Goal: Information Seeking & Learning: Learn about a topic

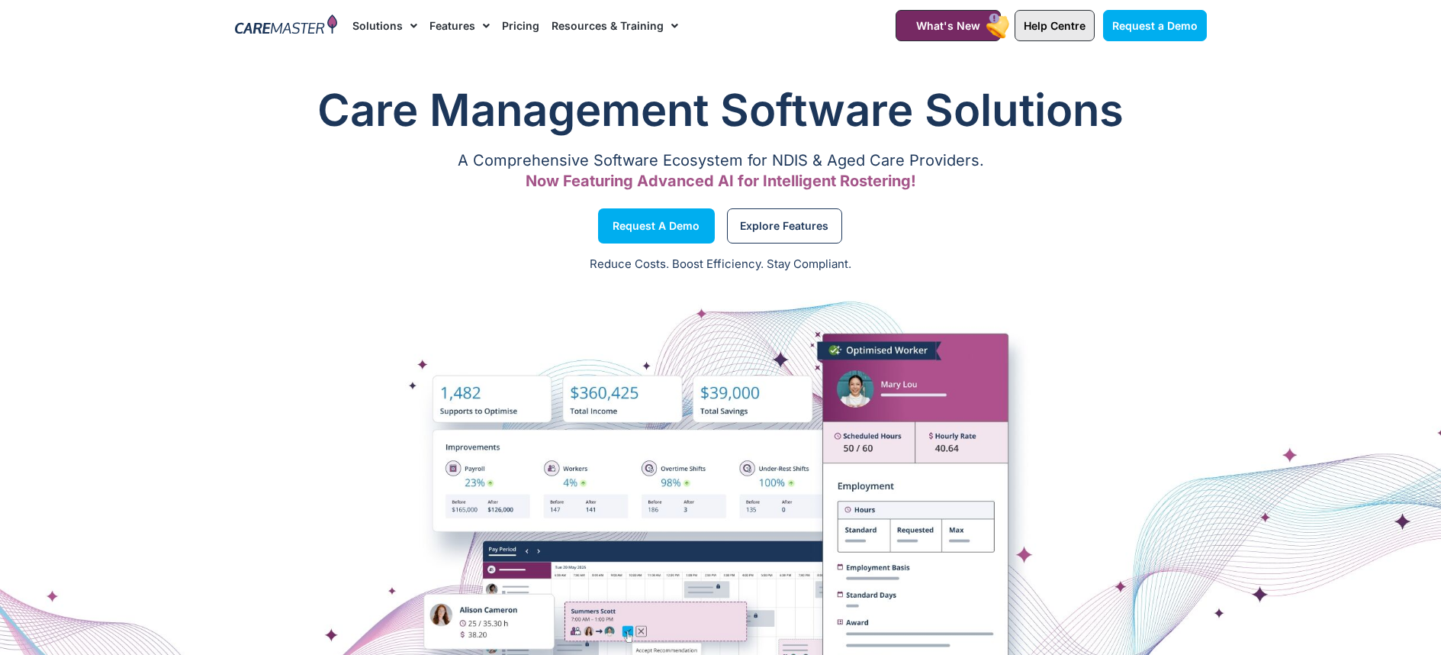
click at [1083, 27] on span "Help Centre" at bounding box center [1055, 25] width 62 height 13
click at [1045, 40] on link "Help Centre" at bounding box center [1055, 25] width 80 height 31
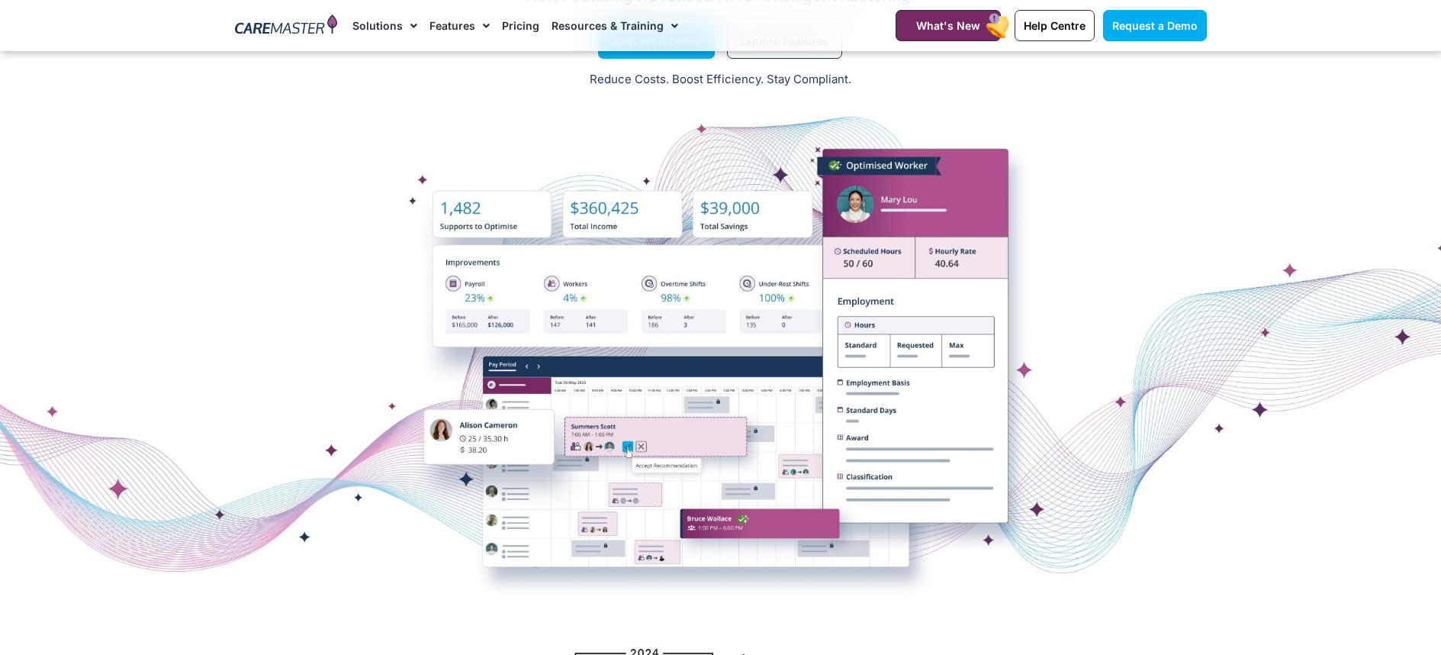
scroll to position [5, 0]
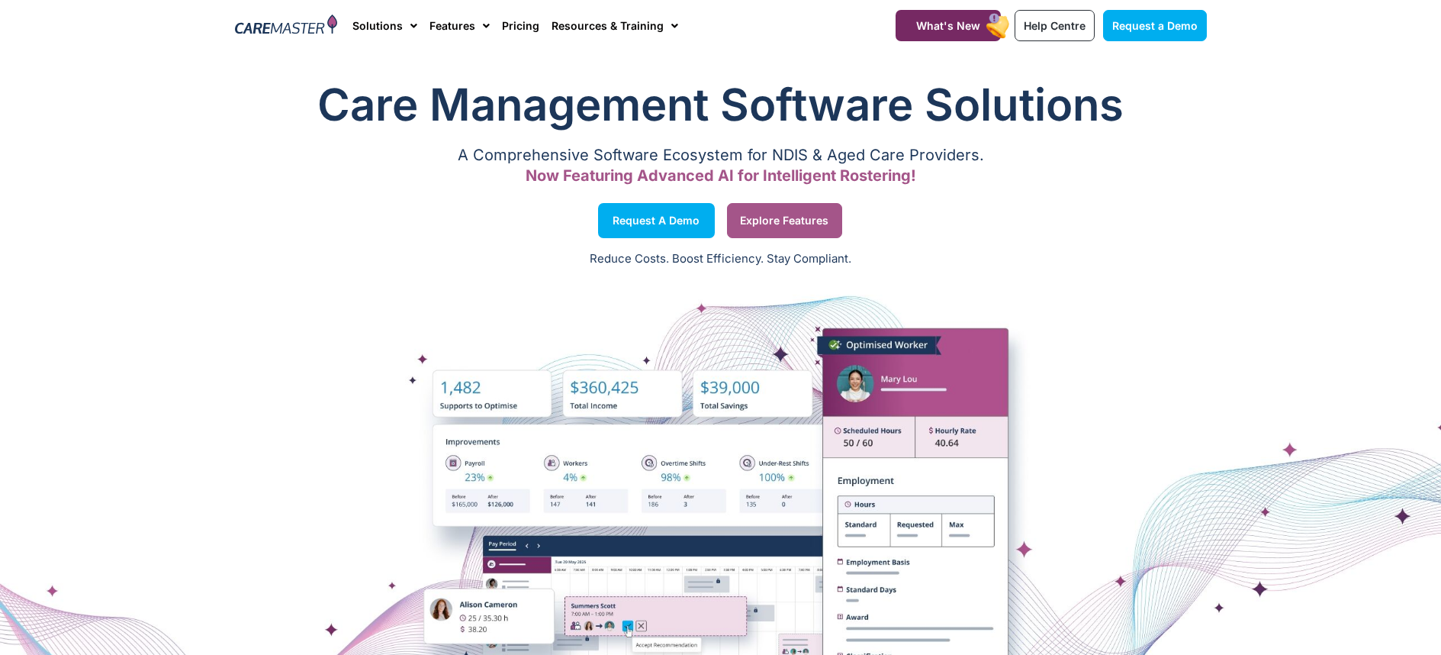
click at [798, 224] on span "Explore Features" at bounding box center [784, 221] width 89 height 8
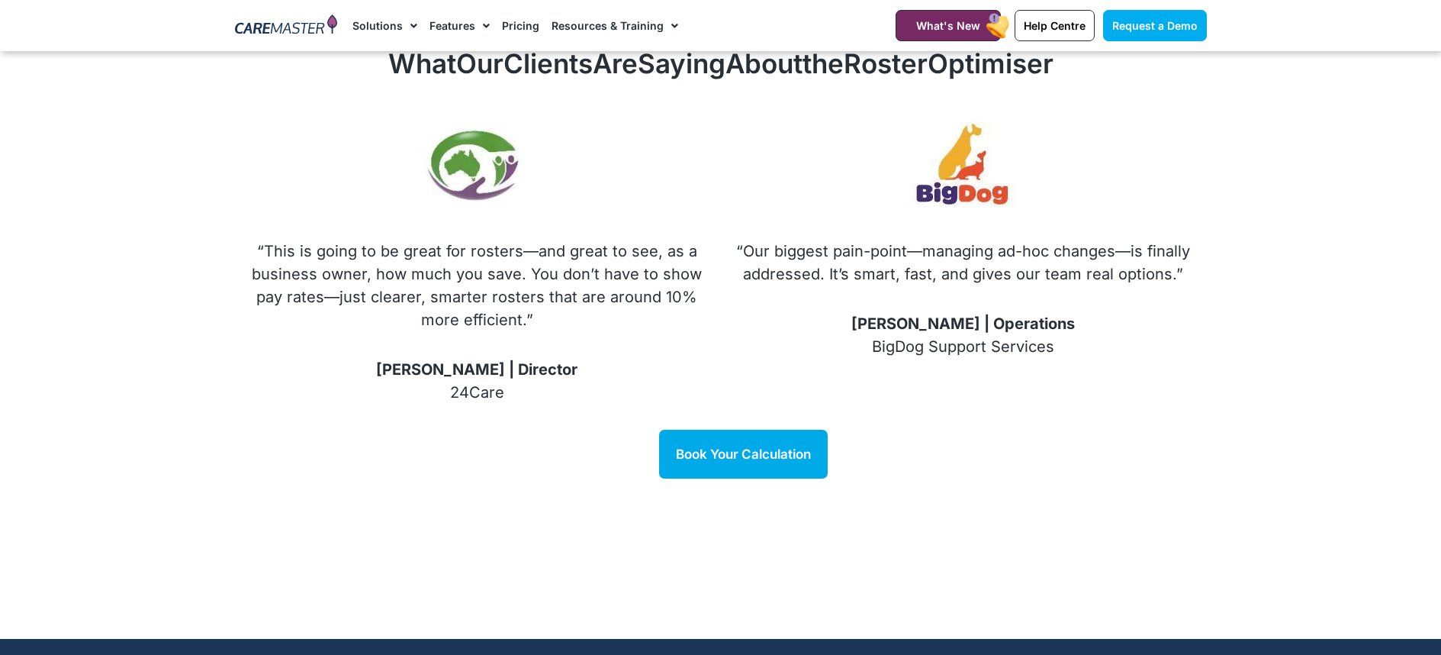
scroll to position [1855, 0]
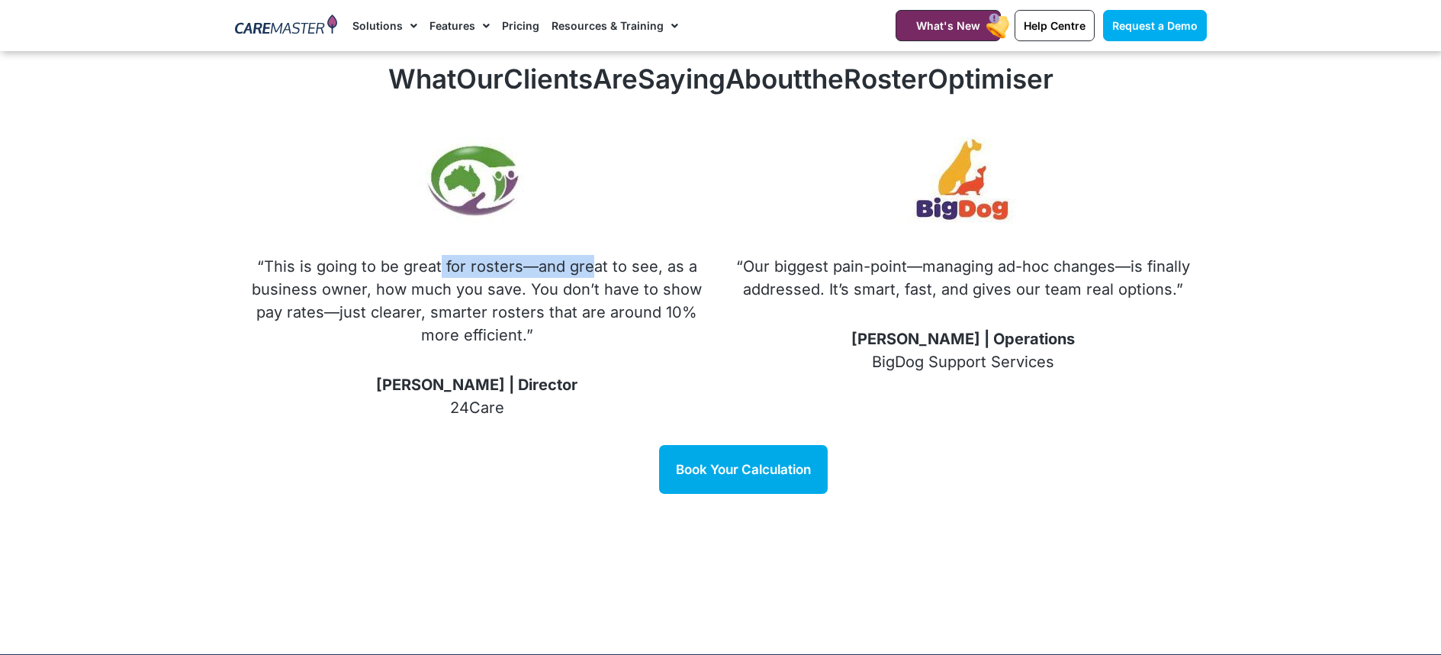
drag, startPoint x: 444, startPoint y: 268, endPoint x: 591, endPoint y: 269, distance: 147.3
click at [591, 269] on p "“This is going to be great for rosters—and great to see, as a business owner, h…" at bounding box center [477, 301] width 455 height 92
click at [568, 295] on p "“This is going to be great for rosters—and great to see, as a business owner, h…" at bounding box center [477, 301] width 455 height 92
drag, startPoint x: 335, startPoint y: 292, endPoint x: 434, endPoint y: 290, distance: 99.2
click at [434, 290] on p "“This is going to be great for rosters—and great to see, as a business owner, h…" at bounding box center [477, 301] width 455 height 92
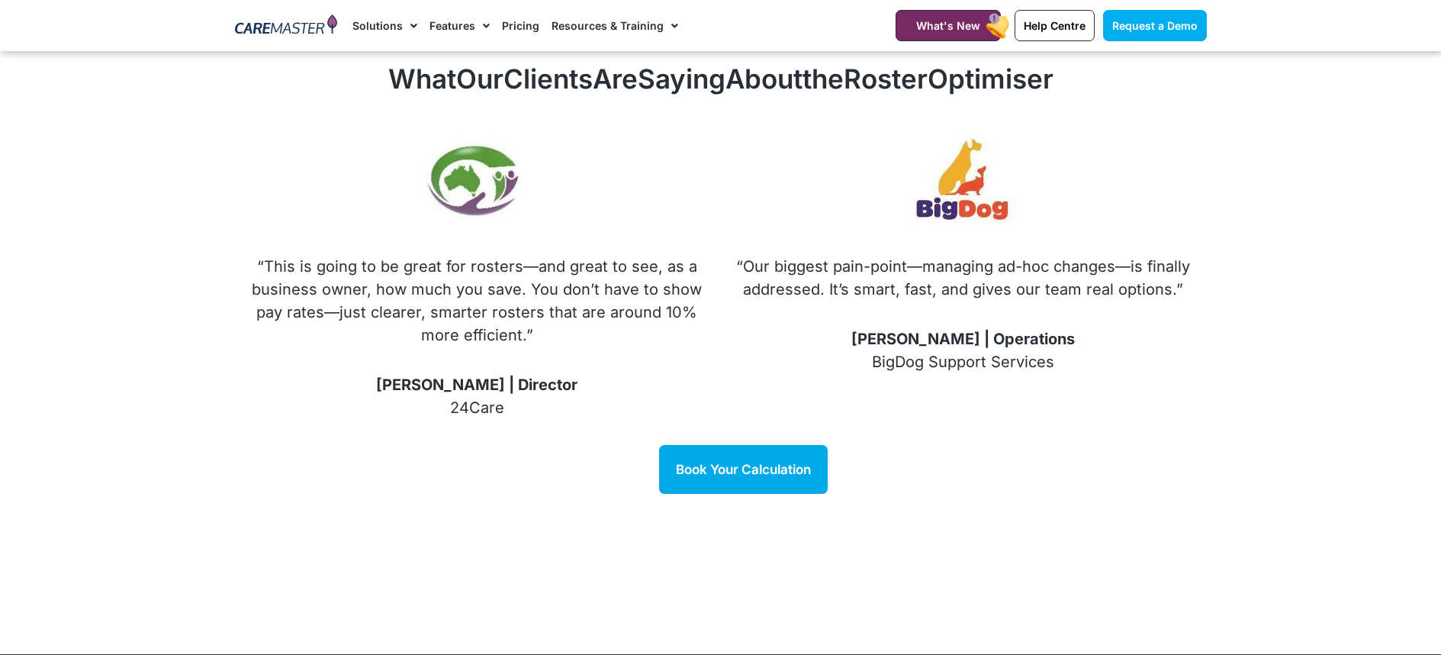
click at [434, 290] on p "“This is going to be great for rosters—and great to see, as a business owner, h…" at bounding box center [477, 301] width 455 height 92
click at [449, 291] on p "“This is going to be great for rosters—and great to see, as a business owner, h…" at bounding box center [477, 301] width 455 height 92
drag, startPoint x: 502, startPoint y: 297, endPoint x: 571, endPoint y: 299, distance: 69.5
click at [565, 298] on p "“This is going to be great for rosters—and great to see, as a business owner, h…" at bounding box center [477, 301] width 455 height 92
click at [571, 299] on p "“This is going to be great for rosters—and great to see, as a business owner, h…" at bounding box center [477, 301] width 455 height 92
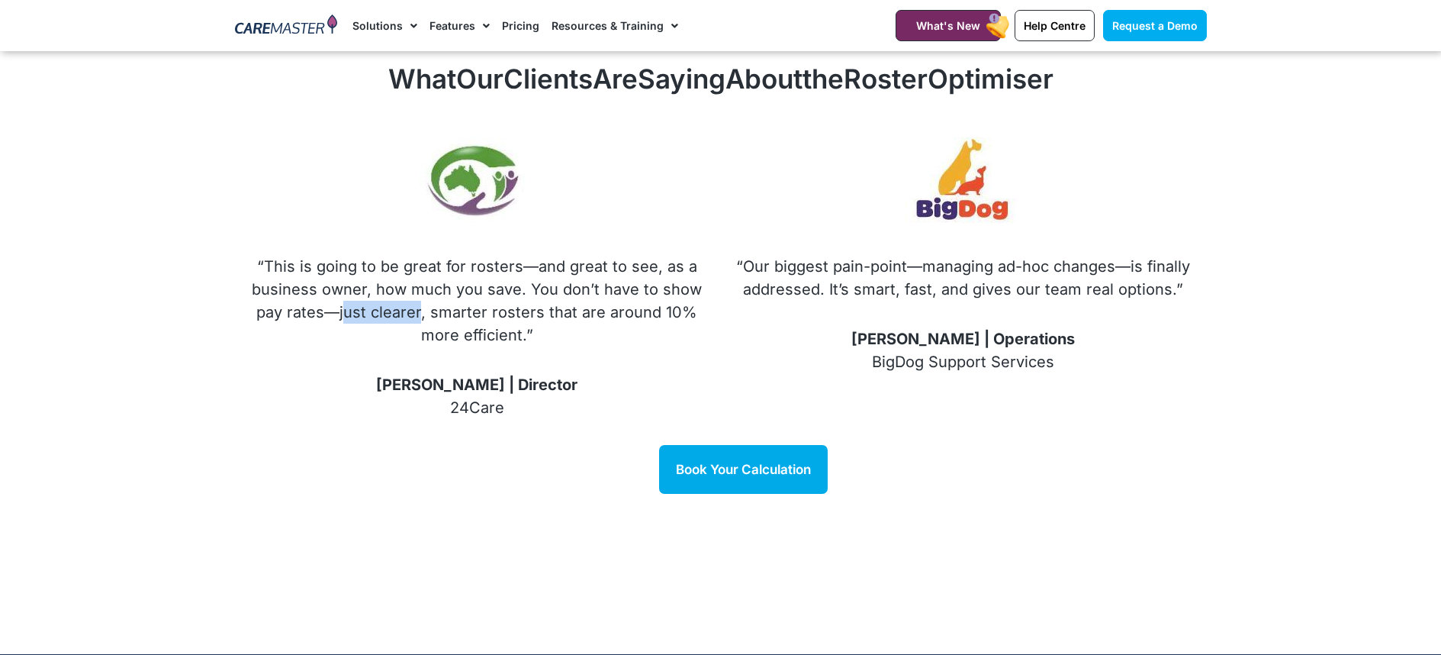
drag, startPoint x: 350, startPoint y: 313, endPoint x: 491, endPoint y: 314, distance: 141.2
click at [433, 316] on p "“This is going to be great for rosters—and great to see, as a business owner, h…" at bounding box center [477, 301] width 455 height 92
click at [498, 313] on p "“This is going to be great for rosters—and great to see, as a business owner, h…" at bounding box center [477, 301] width 455 height 92
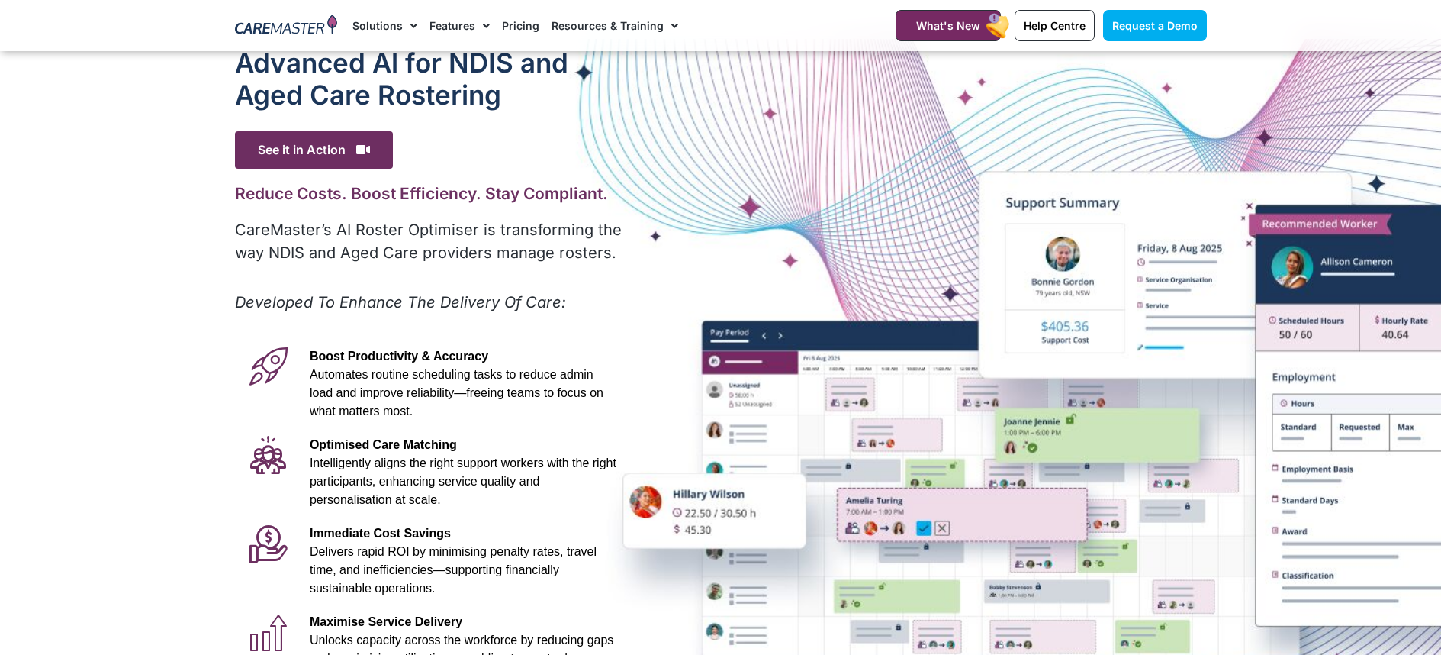
scroll to position [0, 0]
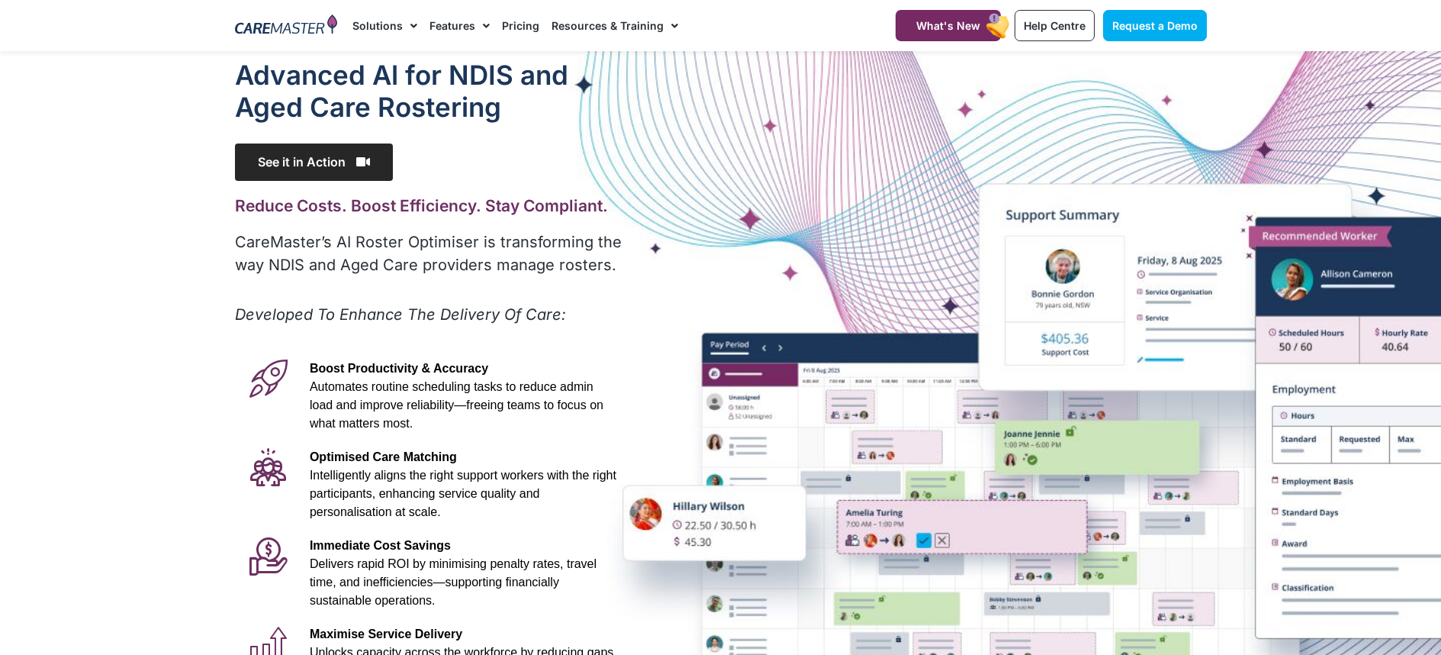
click at [330, 161] on span "See it in Action" at bounding box center [314, 161] width 158 height 37
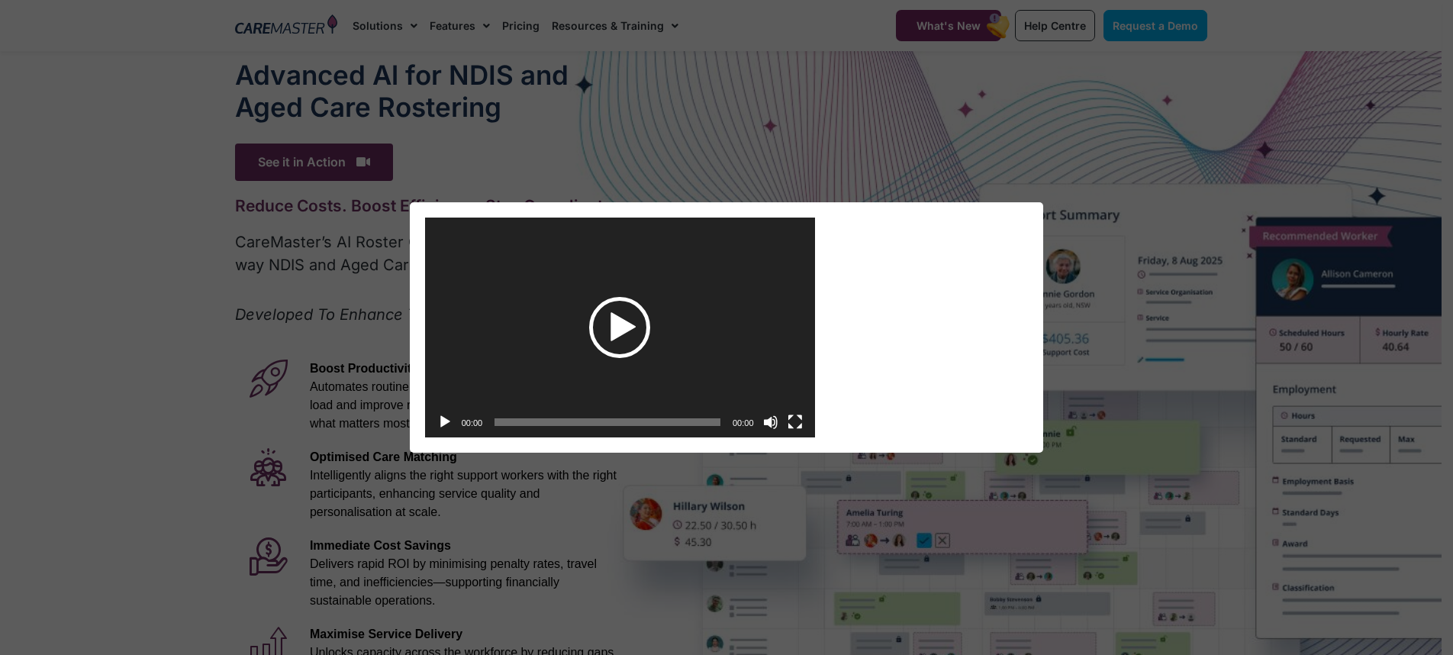
click at [604, 333] on div "Play" at bounding box center [619, 327] width 61 height 61
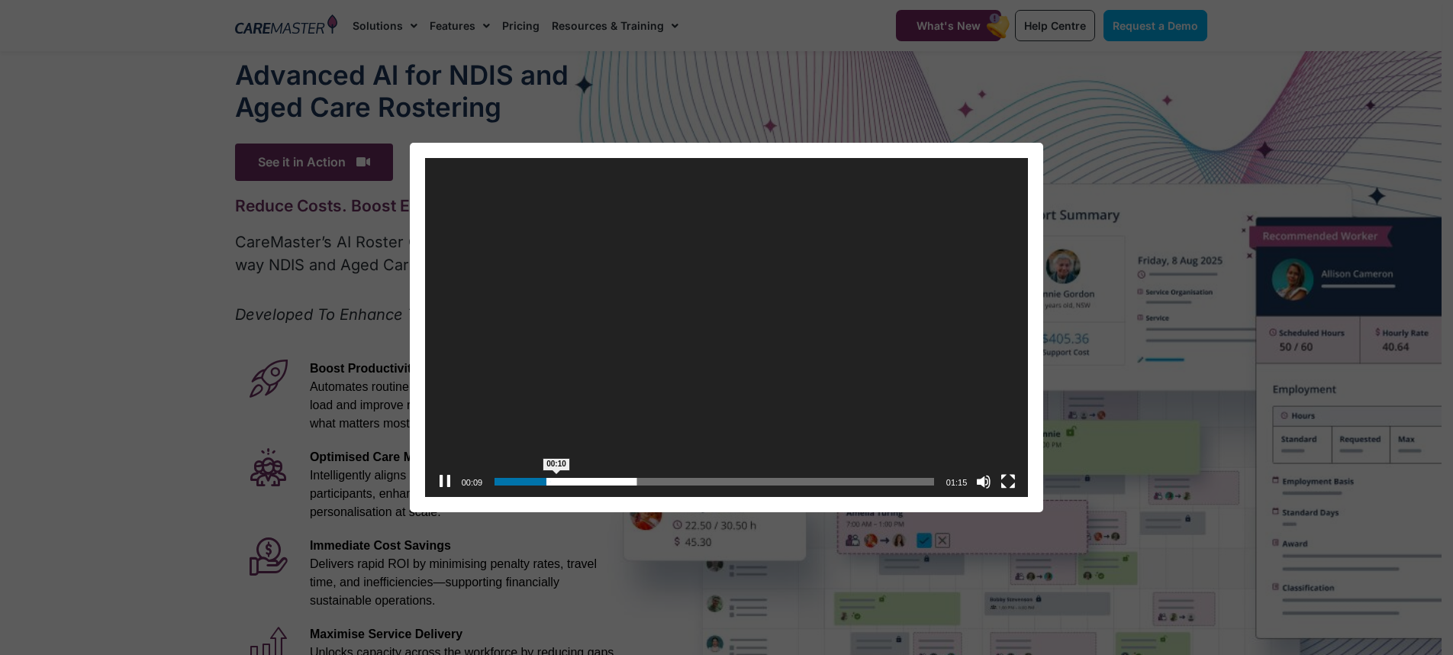
click at [555, 479] on span "00:10" at bounding box center [713, 482] width 439 height 8
click at [571, 485] on span "00:13" at bounding box center [713, 482] width 439 height 8
click at [584, 481] on span "00:15" at bounding box center [713, 482] width 439 height 8
click at [76, 212] on div "Video Player https://caremaster.com.au/wp-content/uploads/2025/05/RO_screenshot…" at bounding box center [726, 328] width 1441 height 370
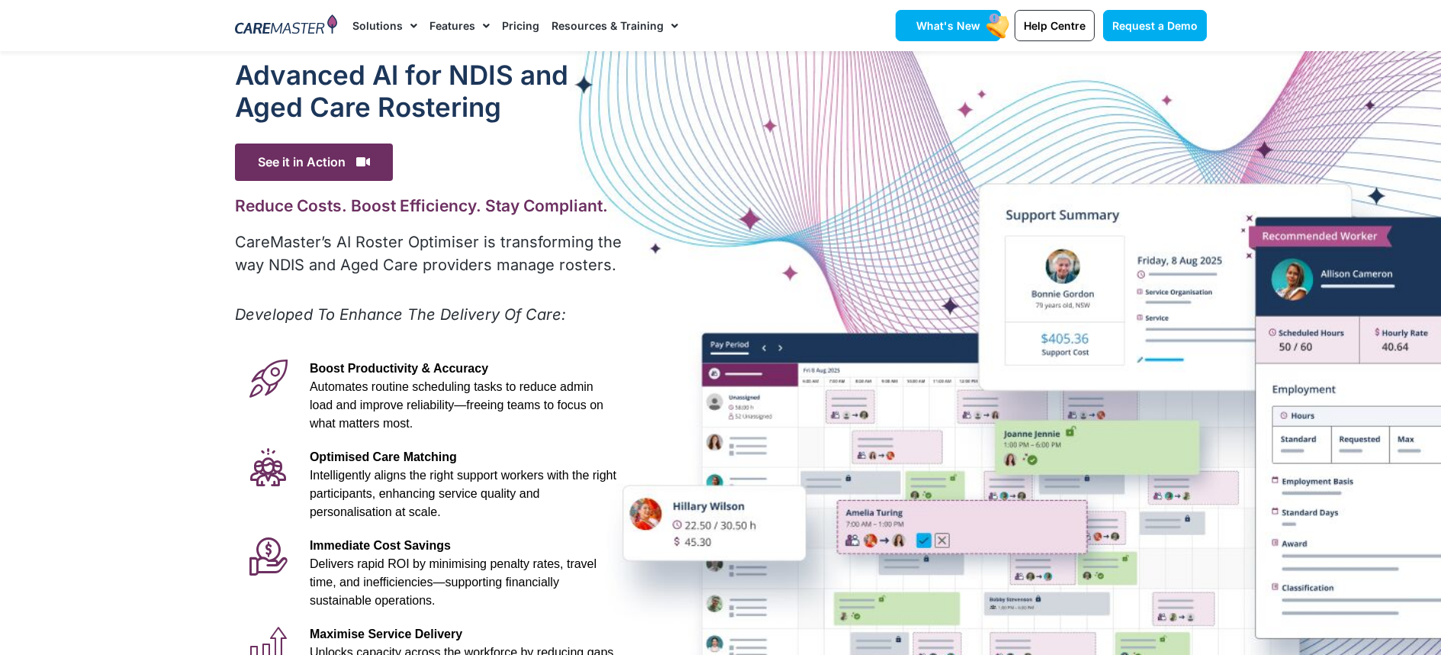
click at [987, 21] on rect at bounding box center [998, 25] width 28 height 29
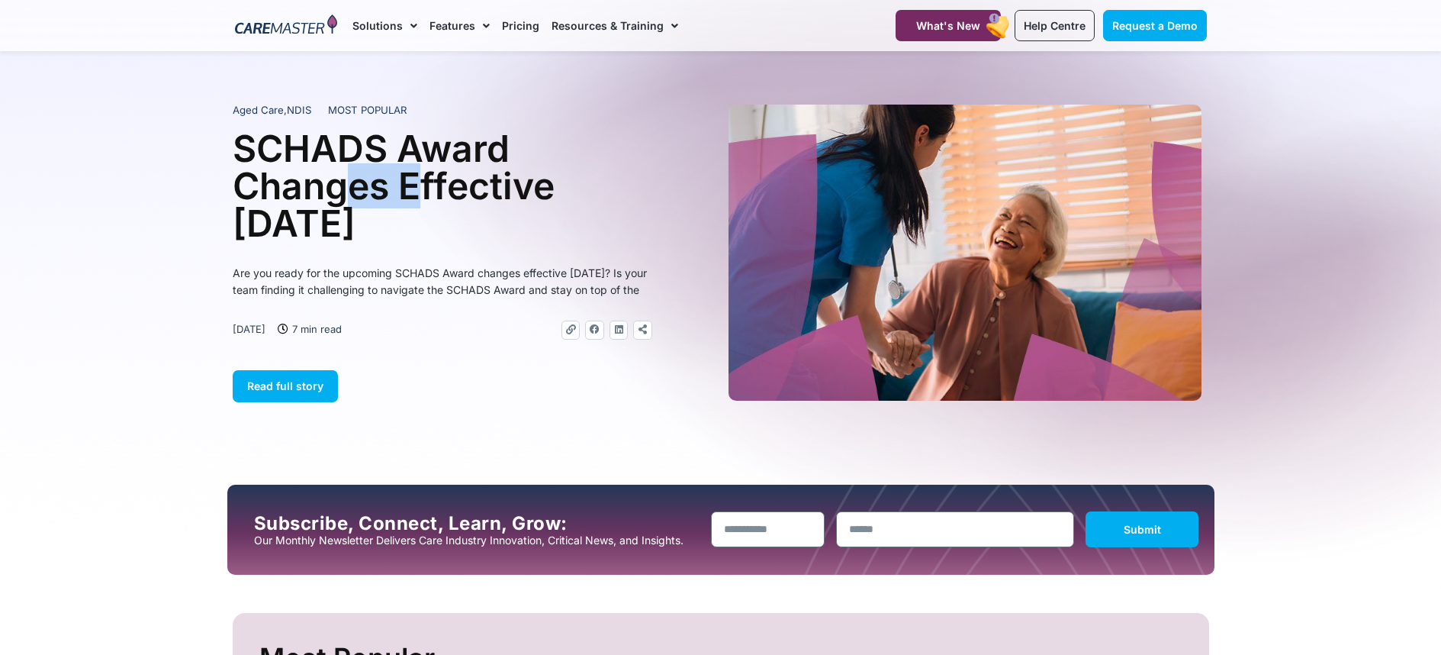
drag, startPoint x: 356, startPoint y: 183, endPoint x: 436, endPoint y: 194, distance: 80.8
click at [417, 195] on h1 "SCHADS Award Changes Effective 1 January 2025" at bounding box center [443, 186] width 420 height 112
click at [436, 193] on h1 "SCHADS Award Changes Effective 1 January 2025" at bounding box center [443, 186] width 420 height 112
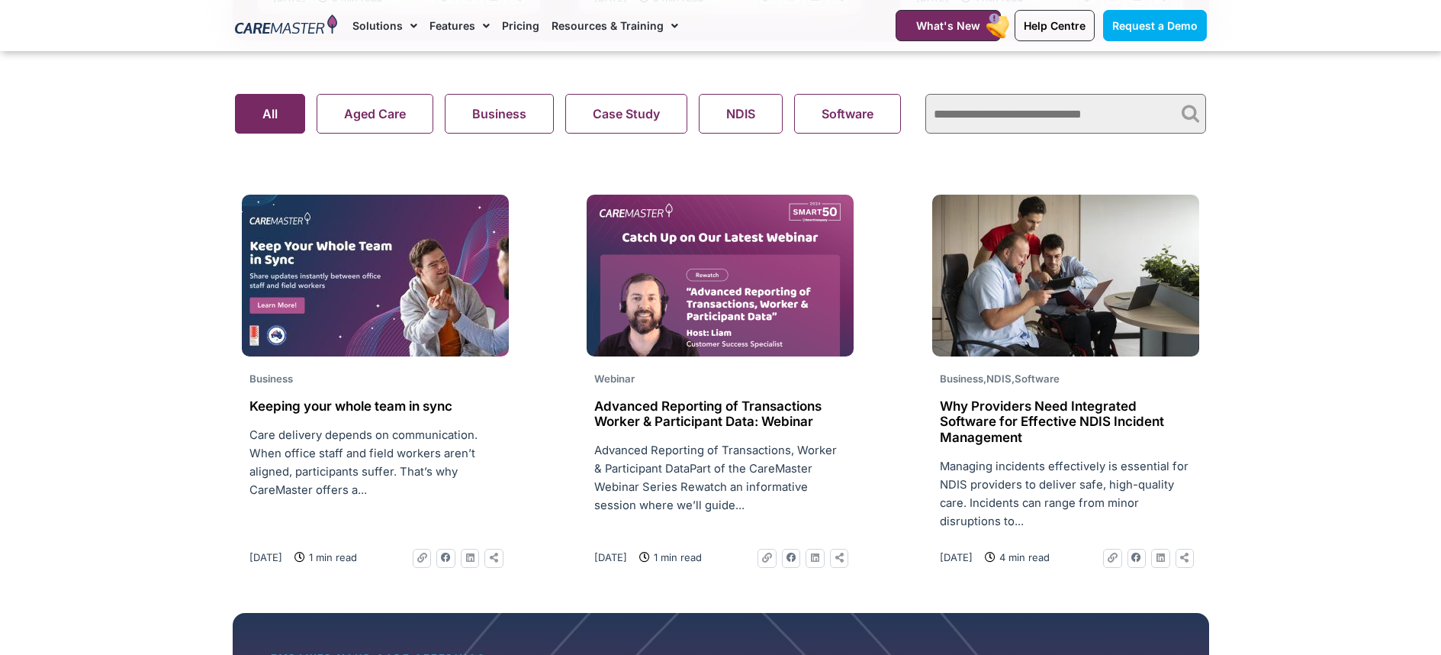
scroll to position [1059, 0]
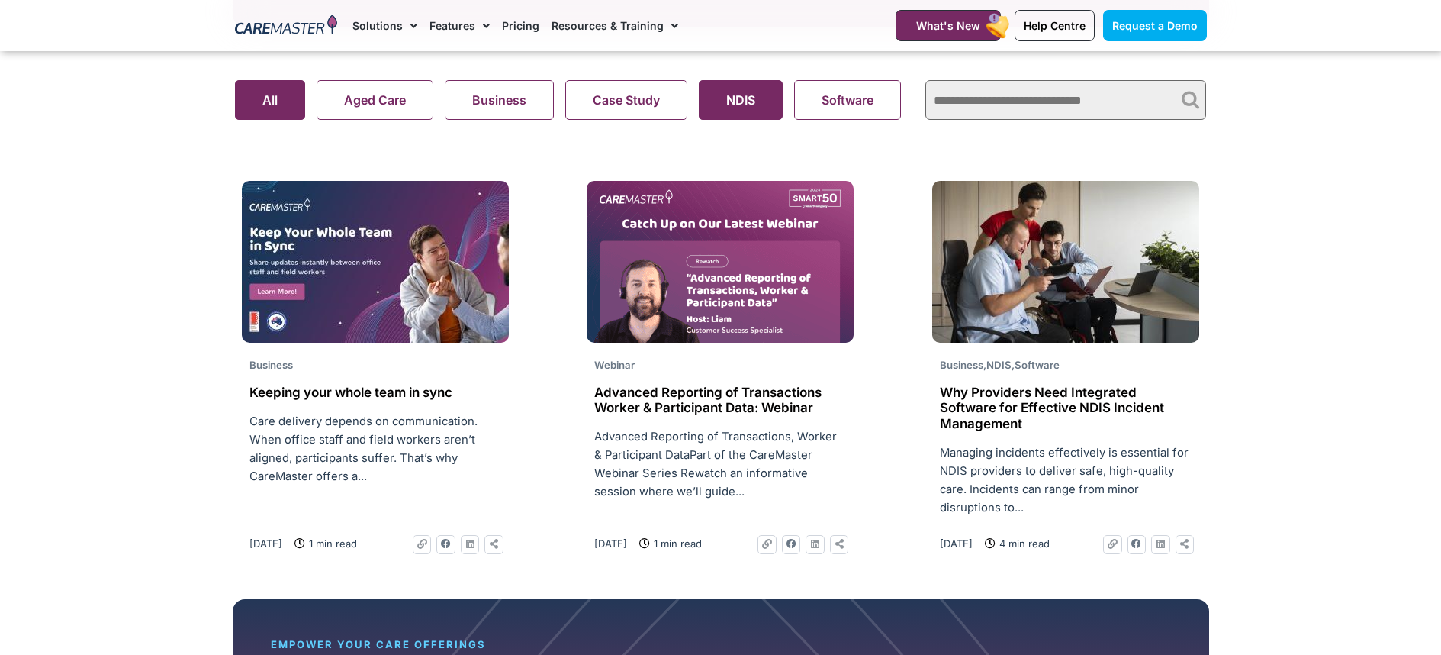
click at [726, 103] on button "NDIS" at bounding box center [741, 100] width 84 height 40
click at [288, 120] on search "Aged Care Business Case Study NDIS Software Support At Home Webinar All" at bounding box center [573, 100] width 676 height 40
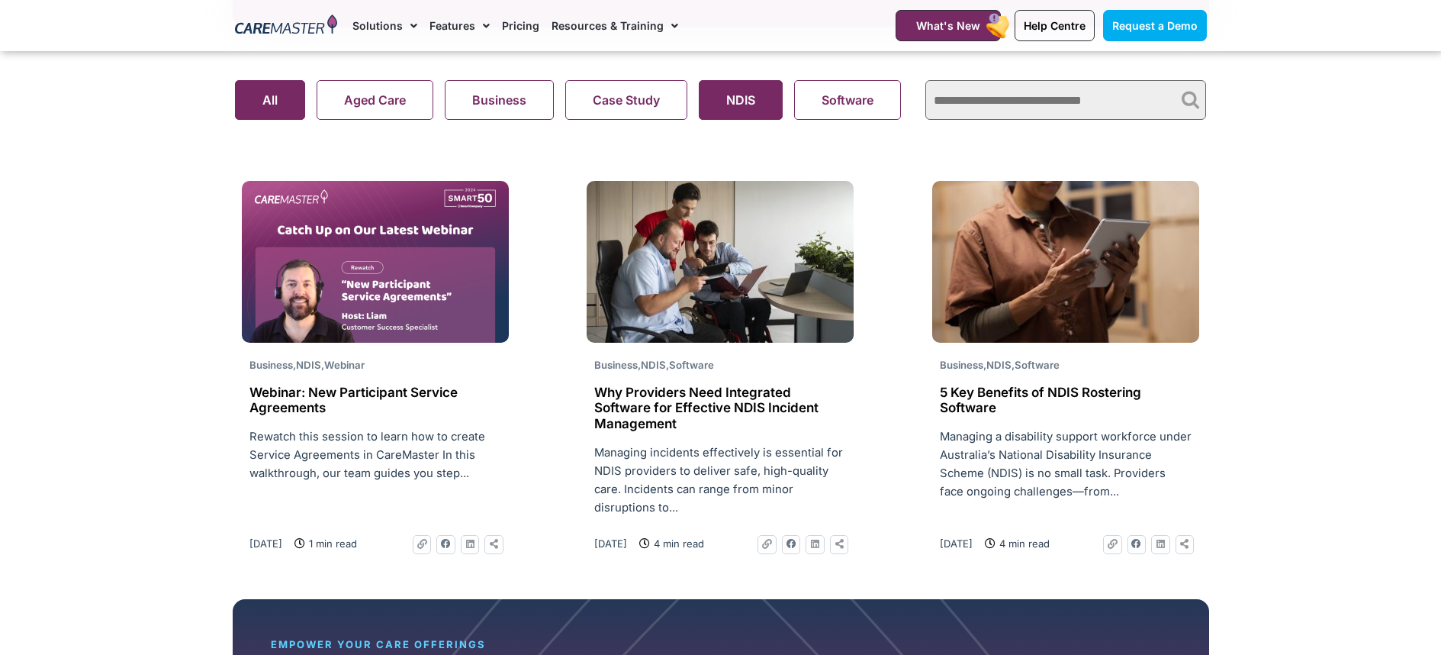
click at [295, 108] on search "Aged Care Business Case Study NDIS Software Support At Home Webinar All" at bounding box center [573, 100] width 676 height 40
click at [262, 87] on search "Aged Care Business Case Study NDIS Software Support At Home Webinar All" at bounding box center [573, 100] width 676 height 40
click at [263, 101] on search "Aged Care Business Case Study NDIS Software Support At Home Webinar All" at bounding box center [573, 100] width 676 height 40
click at [725, 106] on search "Aged Care Business Case Study NDIS Software Support At Home Webinar All" at bounding box center [573, 100] width 676 height 40
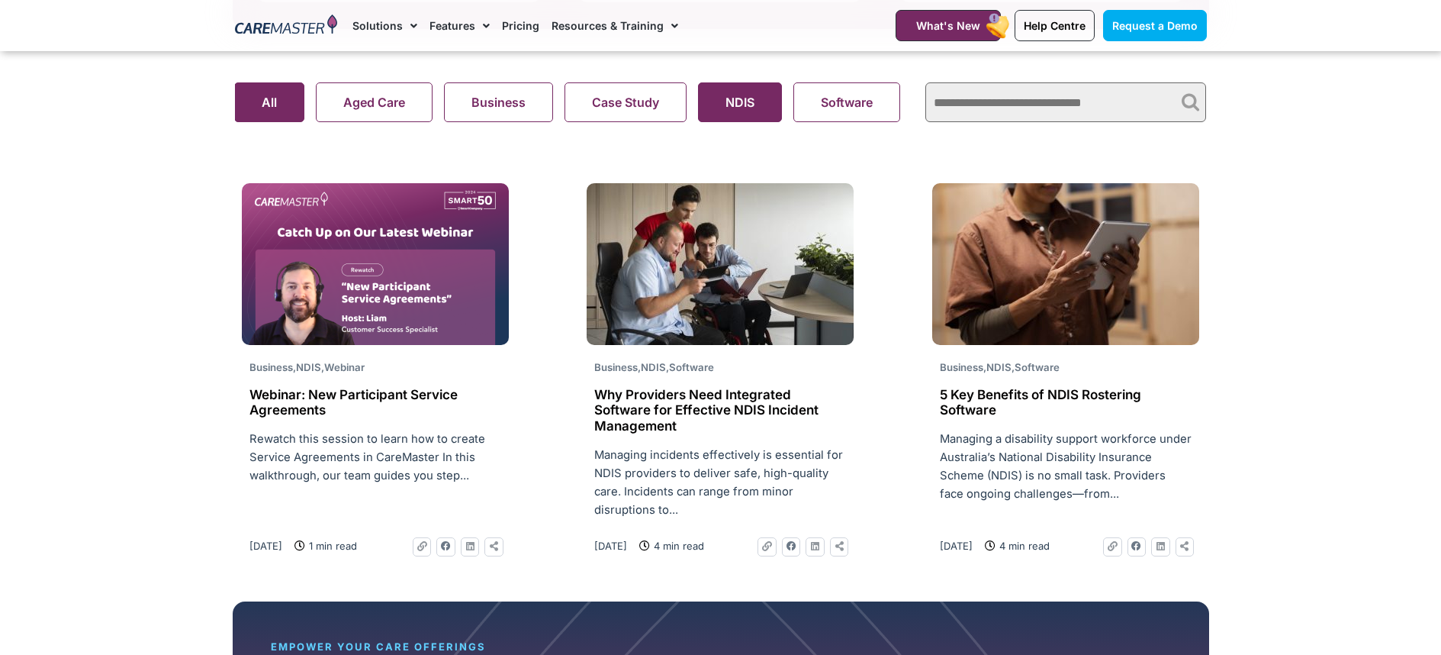
scroll to position [1056, 0]
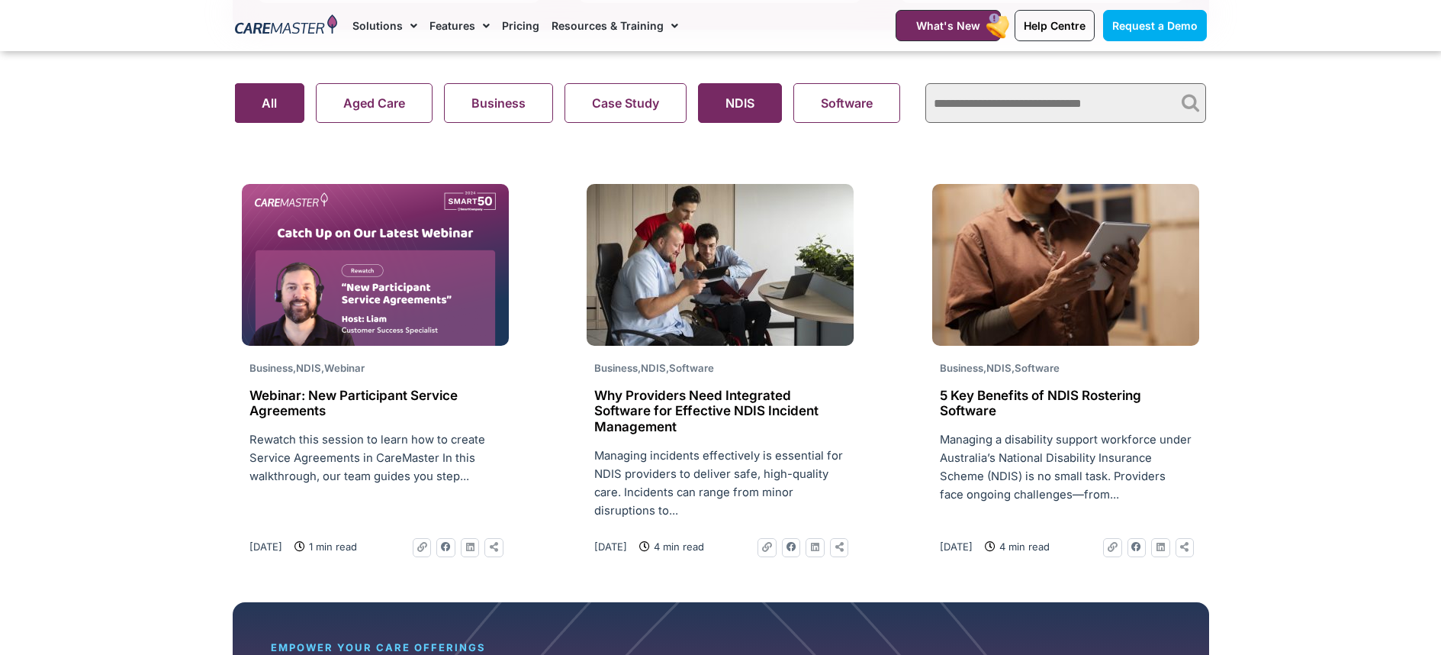
click at [275, 107] on button "All" at bounding box center [269, 103] width 70 height 40
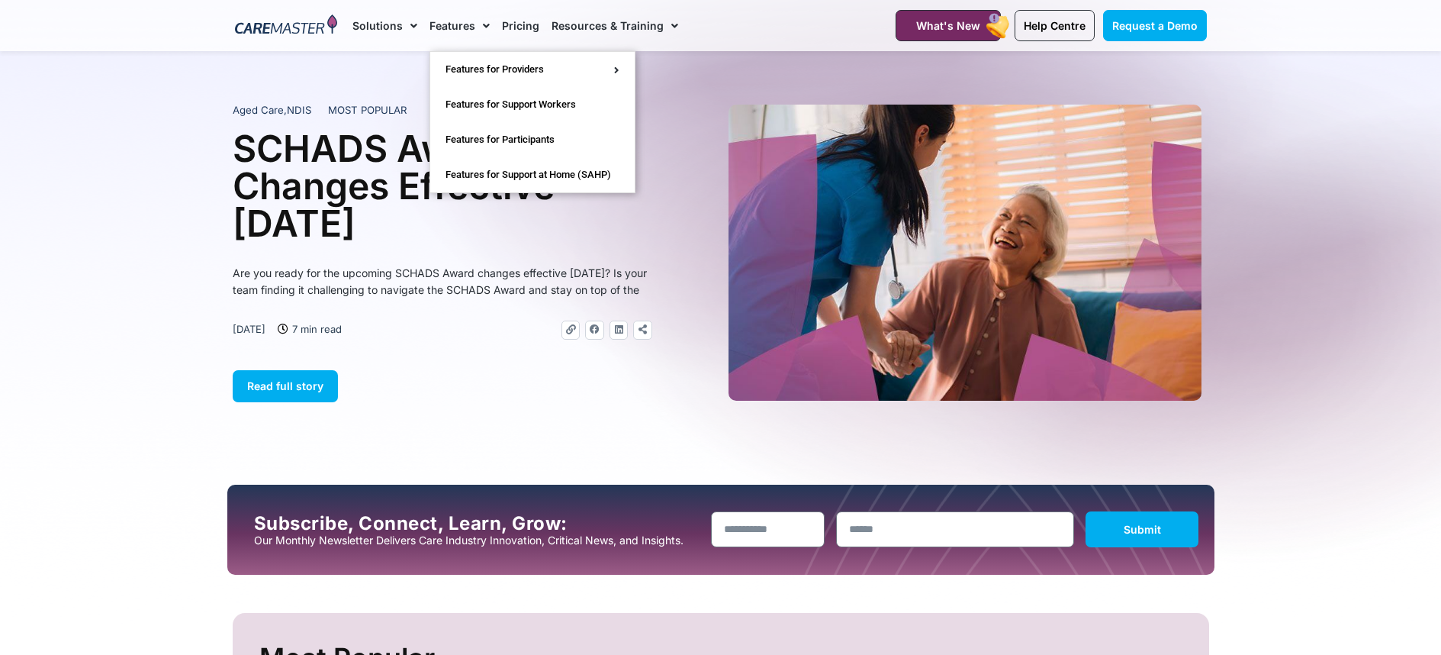
click at [462, 17] on link "Features" at bounding box center [460, 25] width 60 height 51
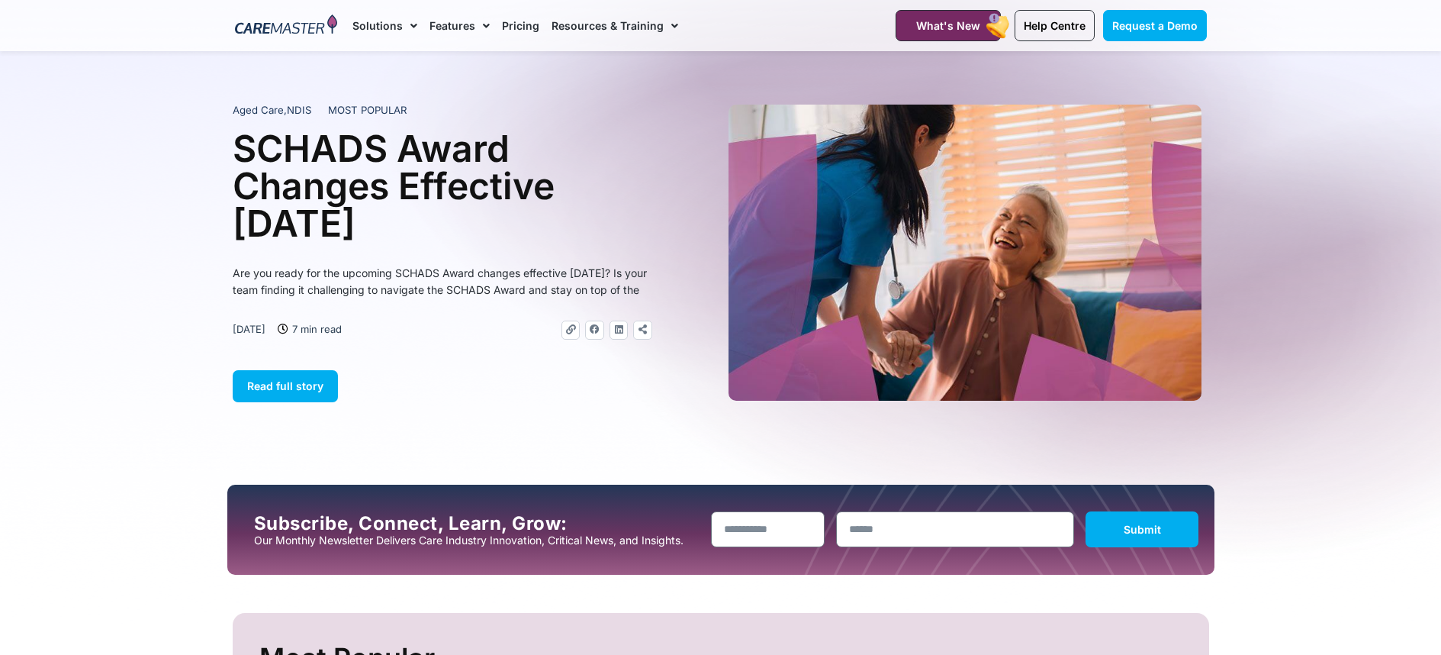
click at [462, 24] on link "Features" at bounding box center [460, 25] width 60 height 51
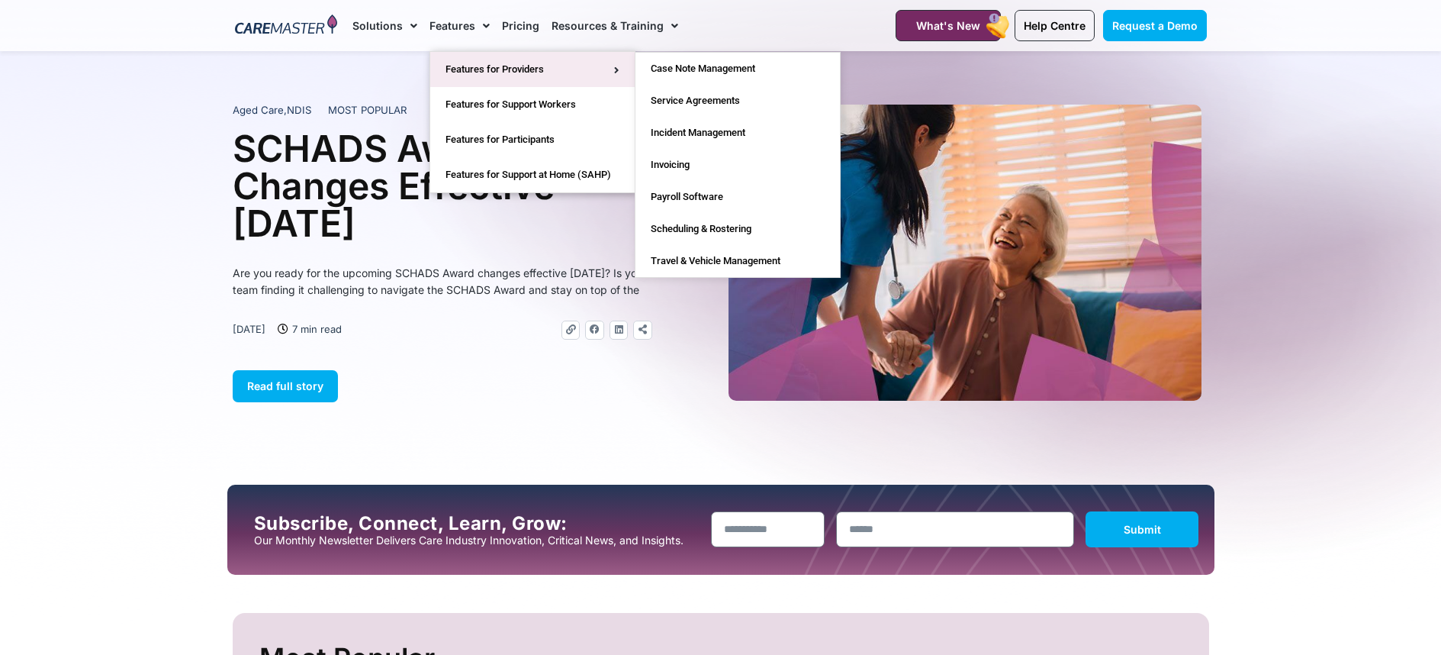
click at [469, 66] on link "Features for Providers" at bounding box center [532, 69] width 204 height 35
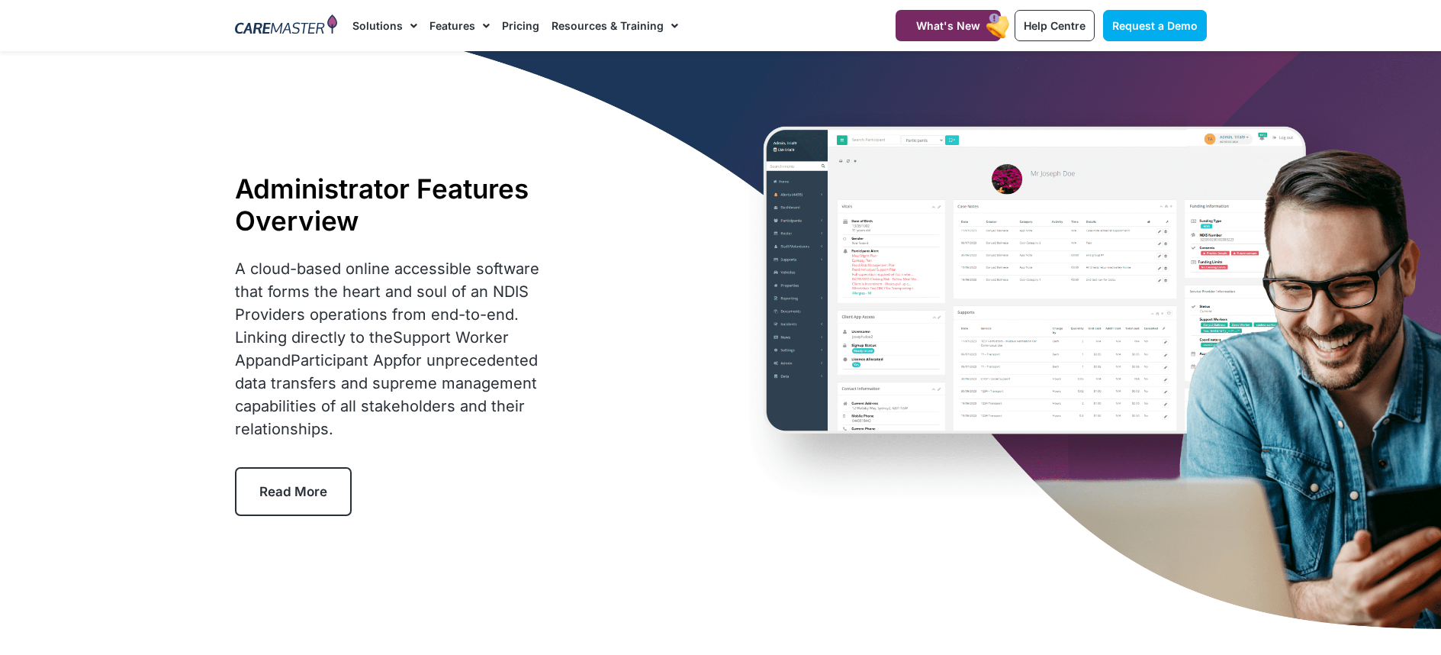
click at [314, 484] on span "Read More" at bounding box center [293, 491] width 68 height 15
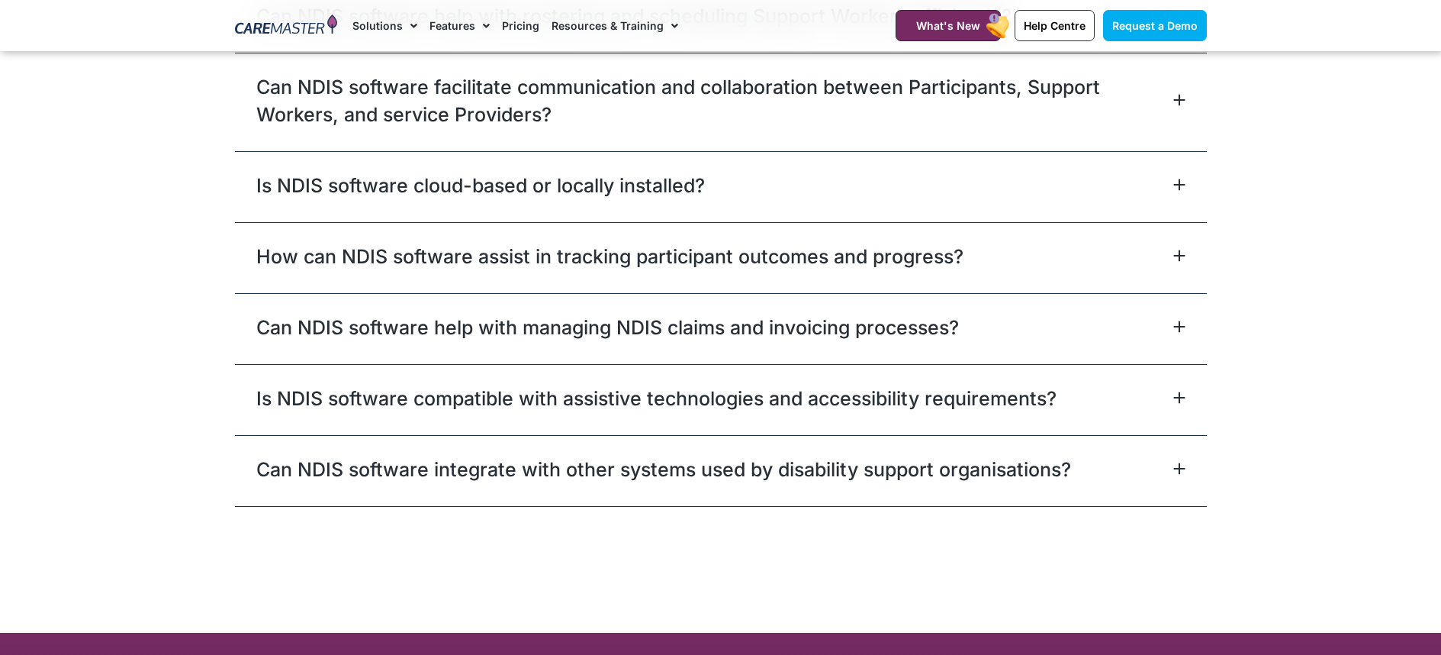
scroll to position [5182, 0]
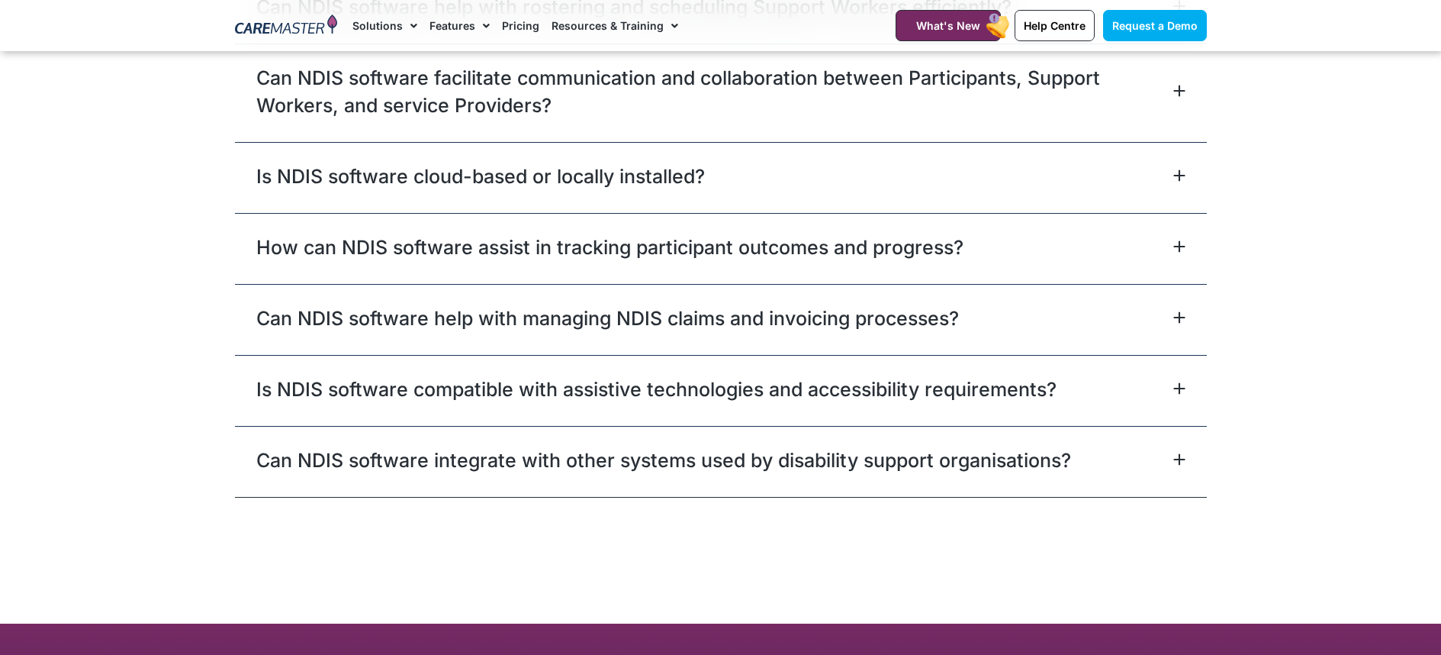
click at [805, 489] on div "Can NDIS software integrate with other systems used by disability support organ…" at bounding box center [721, 461] width 972 height 71
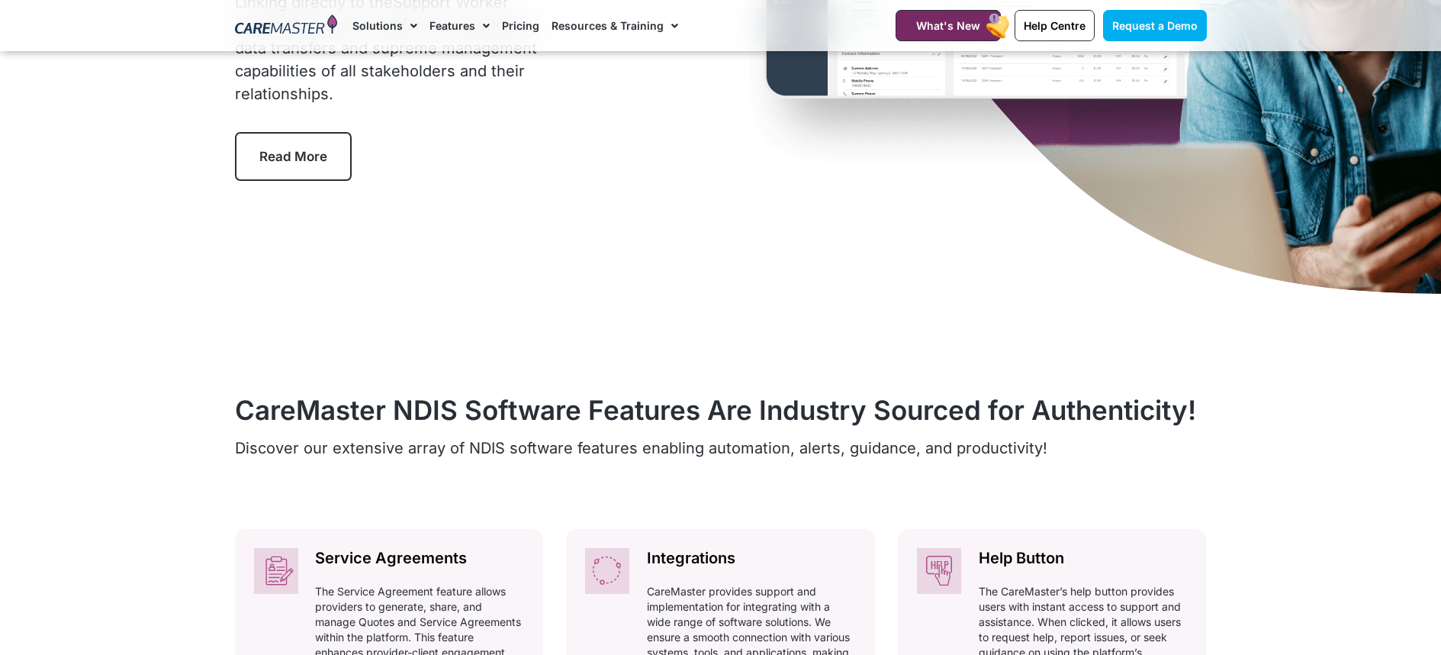
scroll to position [0, 0]
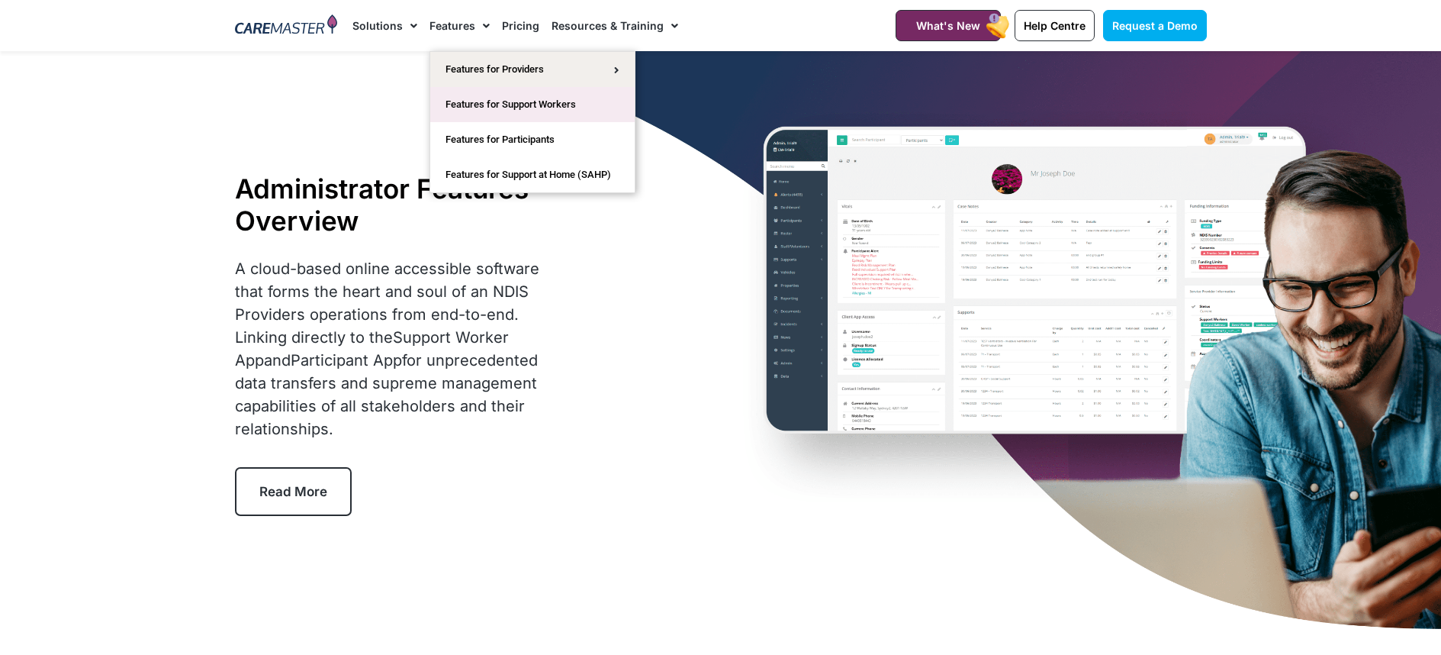
click at [537, 97] on link "Features for Support Workers" at bounding box center [532, 104] width 204 height 35
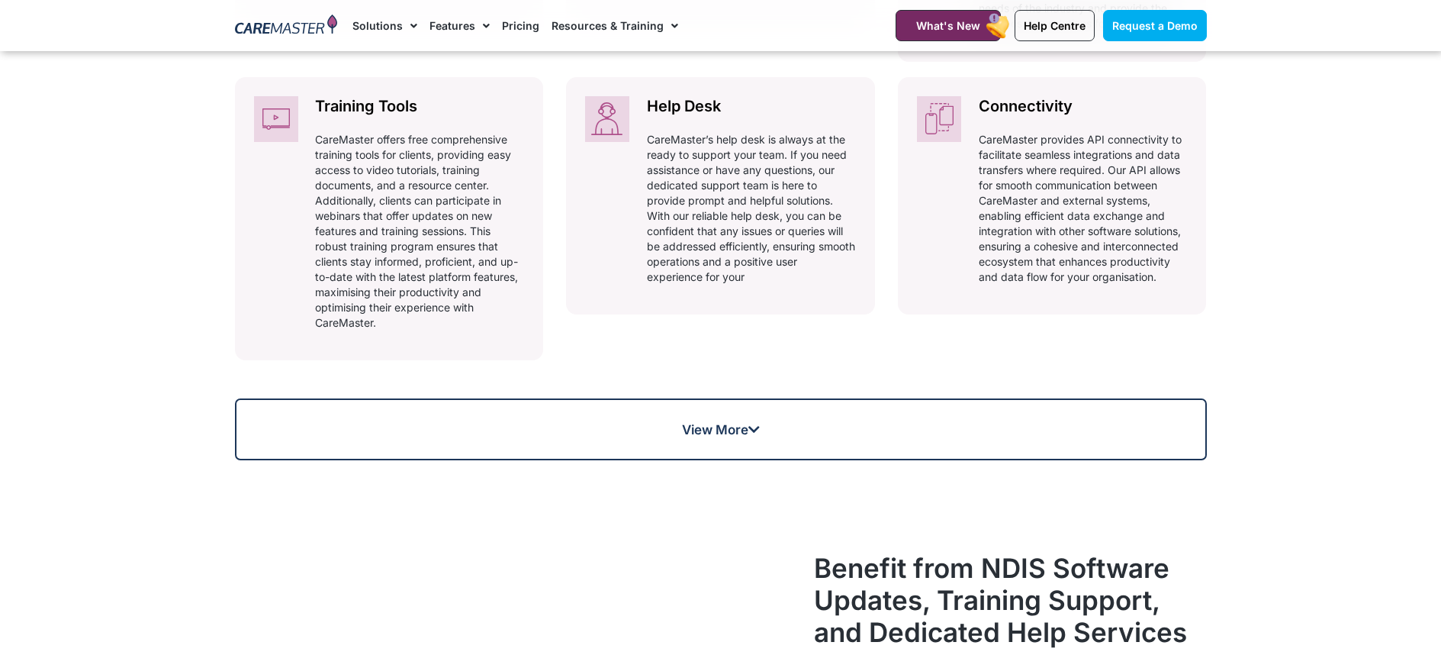
scroll to position [1043, 0]
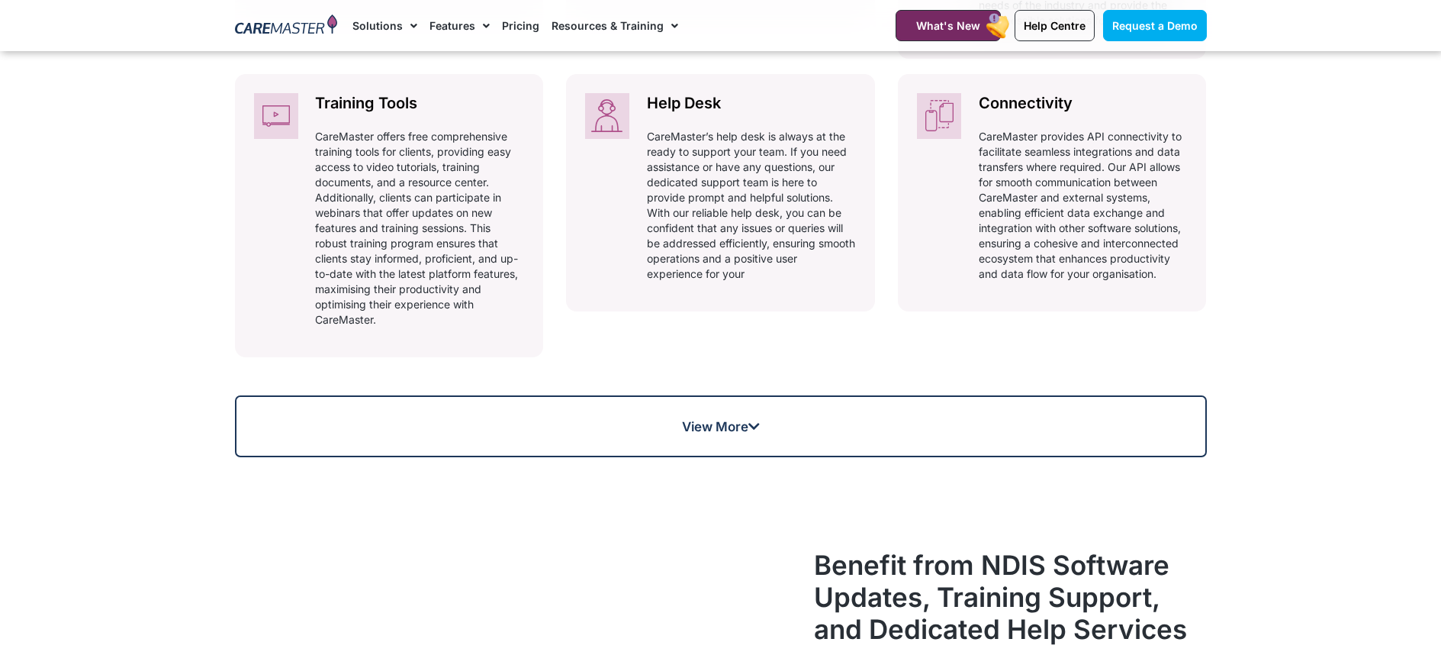
click at [846, 400] on div "Service Agreements Automatically adhering to complex and ever-changing award re…" at bounding box center [721, 139] width 972 height 636
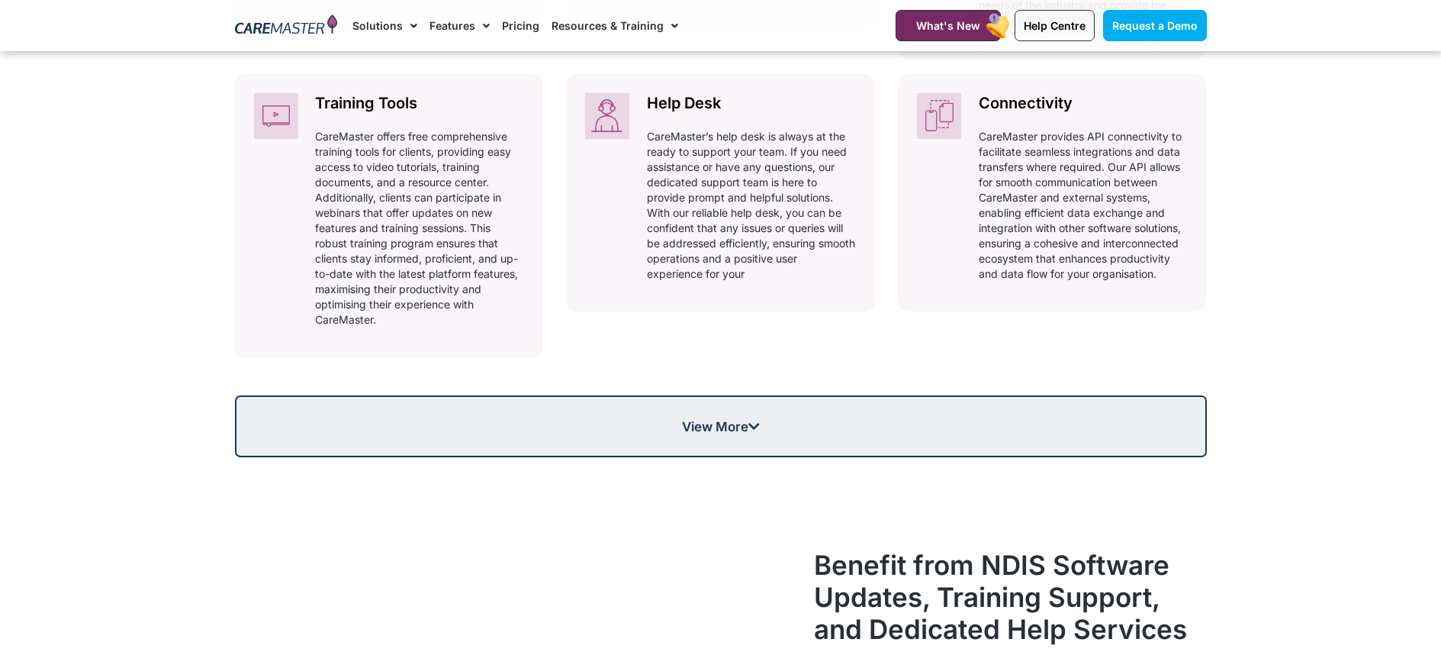
click at [810, 431] on link "View More" at bounding box center [721, 426] width 972 height 62
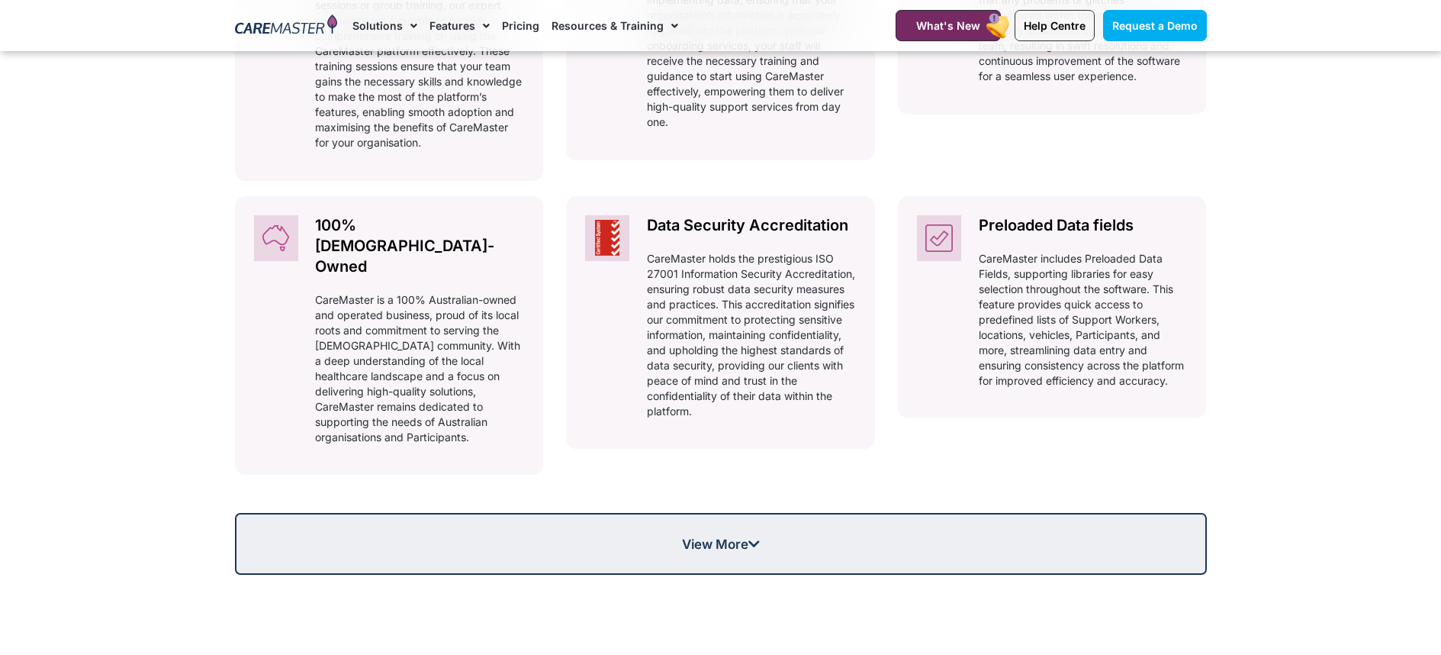
scroll to position [1576, 0]
